Goal: Task Accomplishment & Management: Complete application form

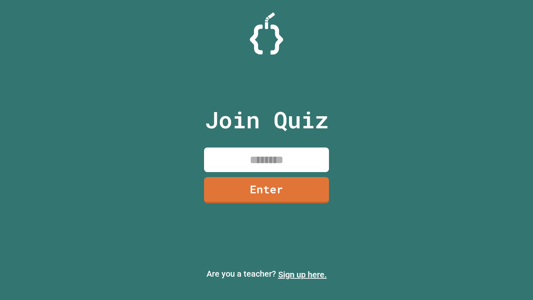
click at [302, 274] on link "Sign up here." at bounding box center [302, 274] width 49 height 10
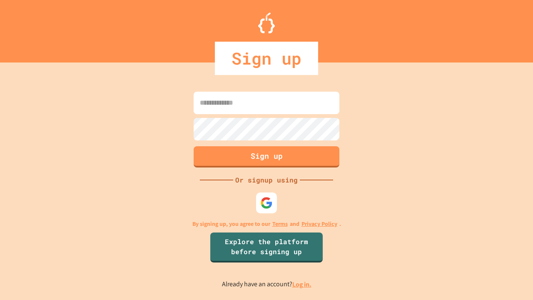
click at [302, 284] on link "Log in." at bounding box center [301, 284] width 19 height 9
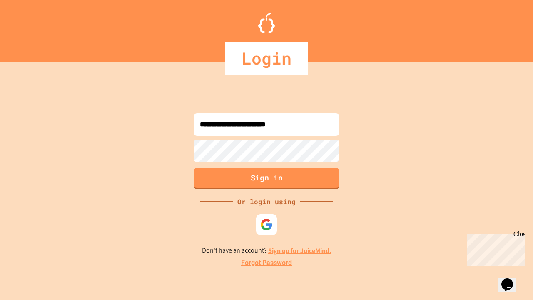
type input "**********"
